Goal: Find contact information: Find contact information

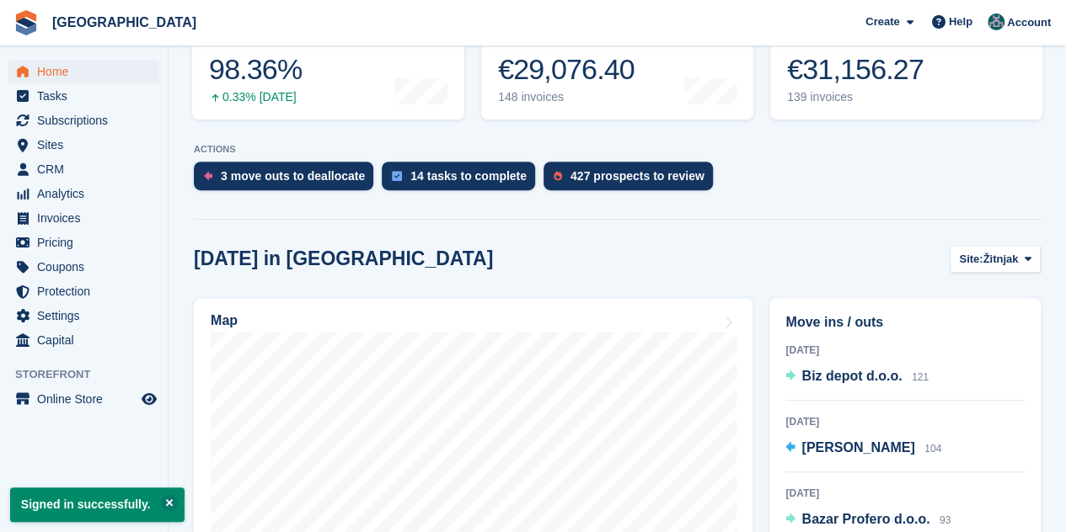
scroll to position [160, 0]
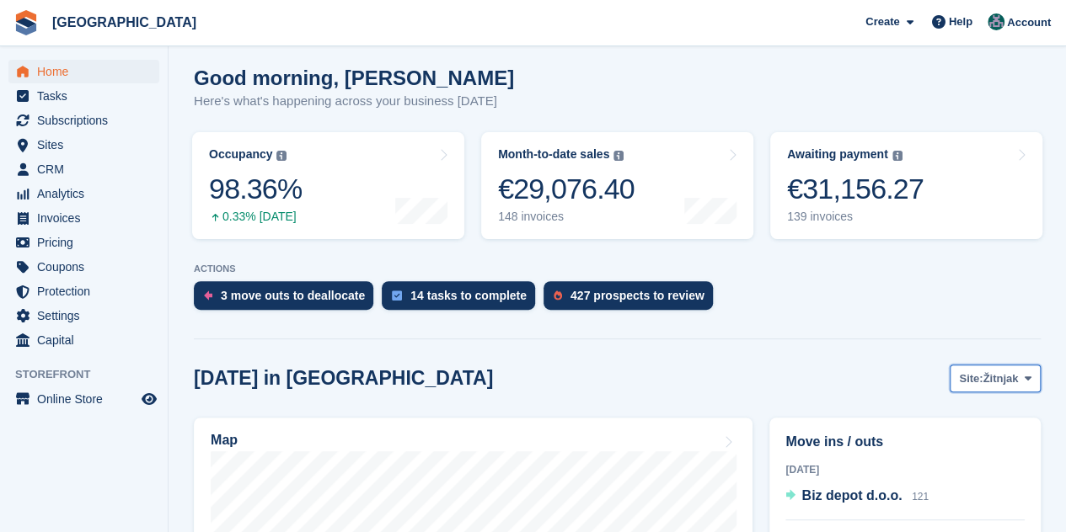
click at [959, 377] on span "Site:" at bounding box center [971, 379] width 24 height 17
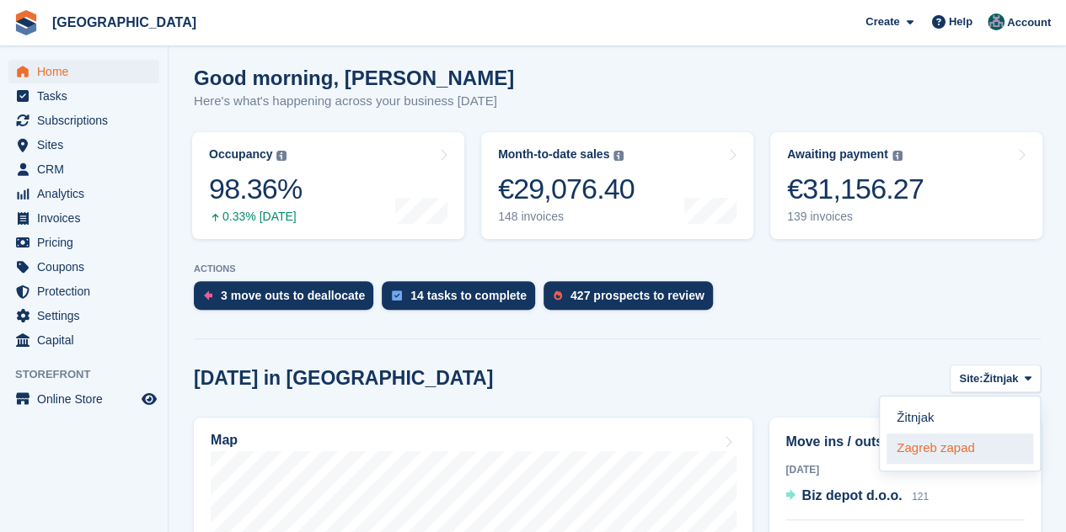
click at [925, 452] on link "Zagreb zapad" at bounding box center [959, 449] width 147 height 30
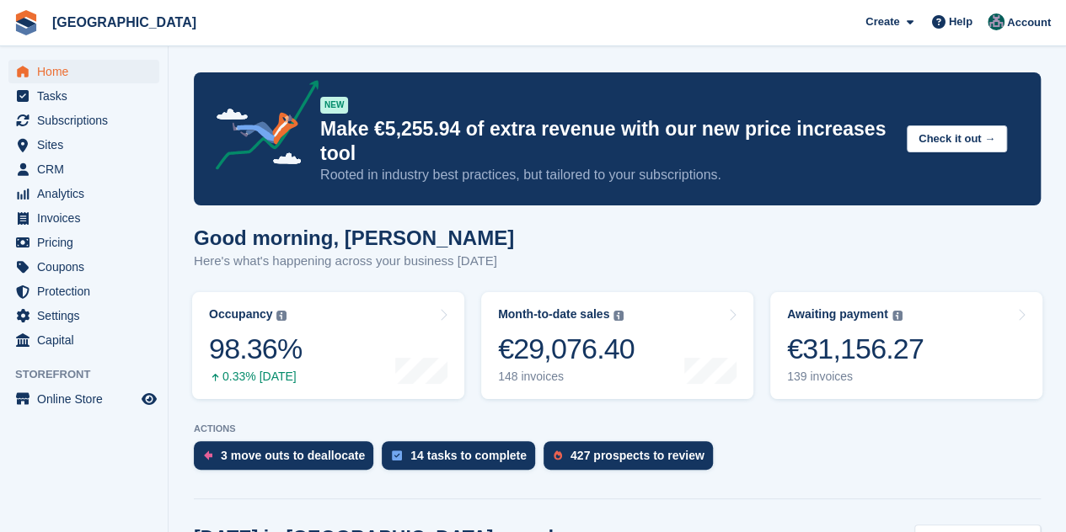
scroll to position [421, 0]
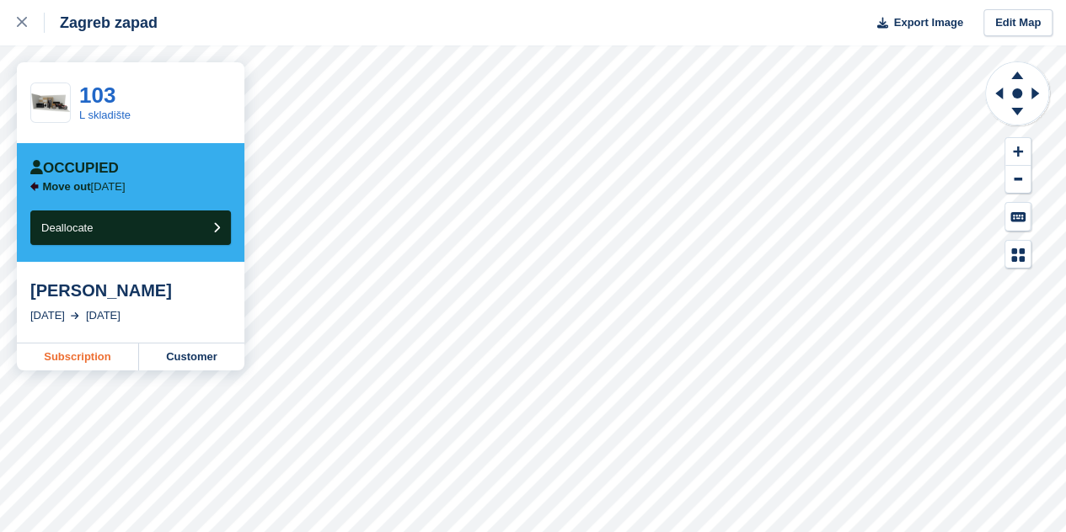
click at [74, 361] on link "Subscription" at bounding box center [78, 357] width 122 height 27
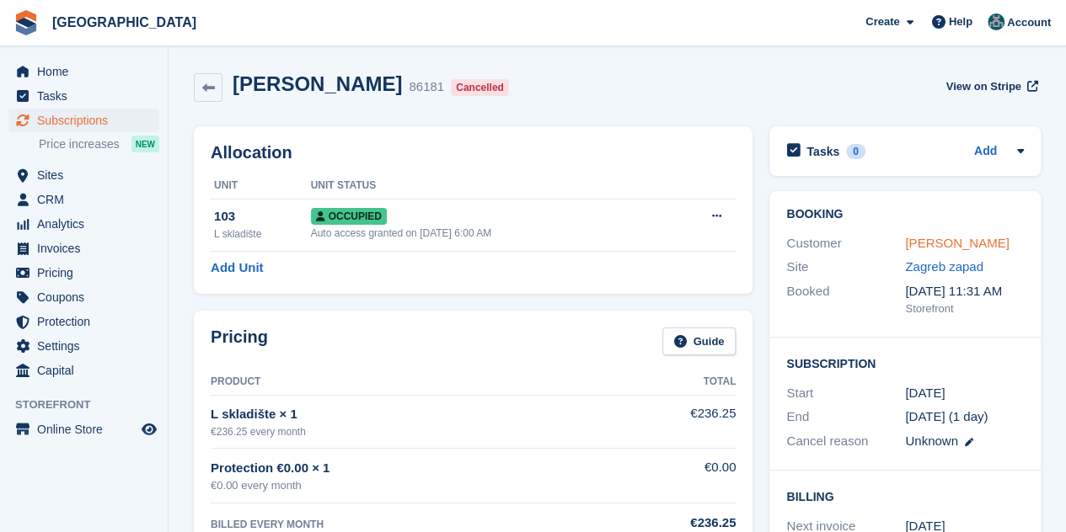
click at [942, 246] on link "[PERSON_NAME]" at bounding box center [957, 243] width 104 height 14
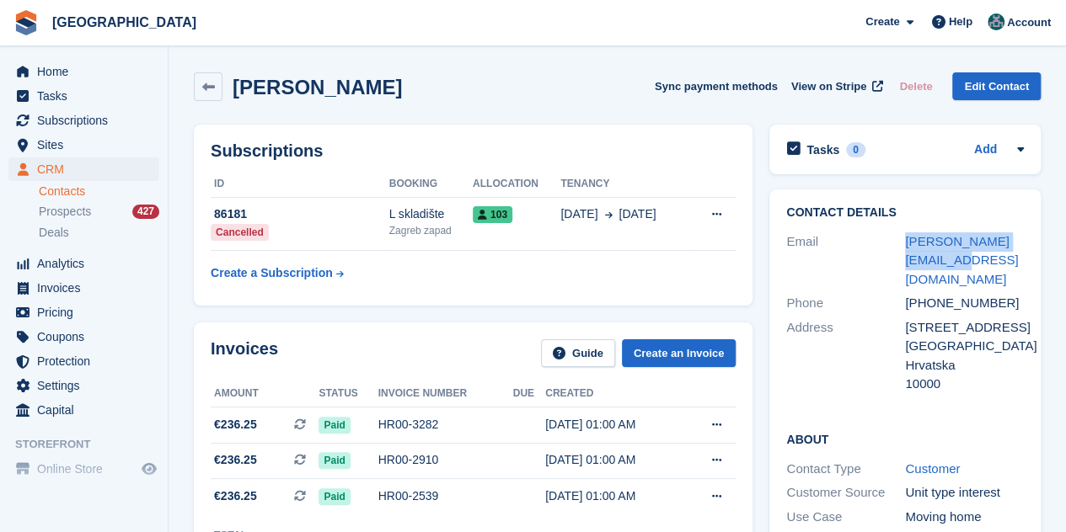
drag, startPoint x: 933, startPoint y: 260, endPoint x: 893, endPoint y: 250, distance: 41.7
click at [893, 250] on div "Email toni.jivicin@gmail.com" at bounding box center [905, 261] width 238 height 62
copy div "toni.jivicin@gmail.com"
